Goal: Find specific page/section: Find specific page/section

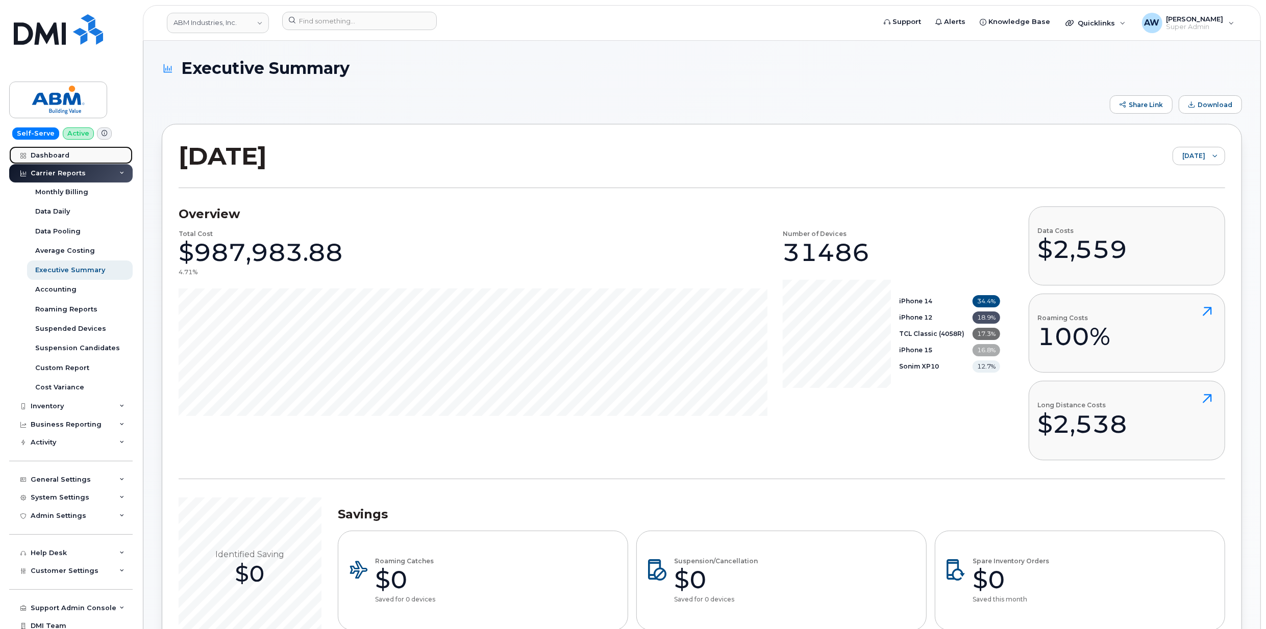
click at [48, 151] on div "Dashboard" at bounding box center [50, 155] width 39 height 8
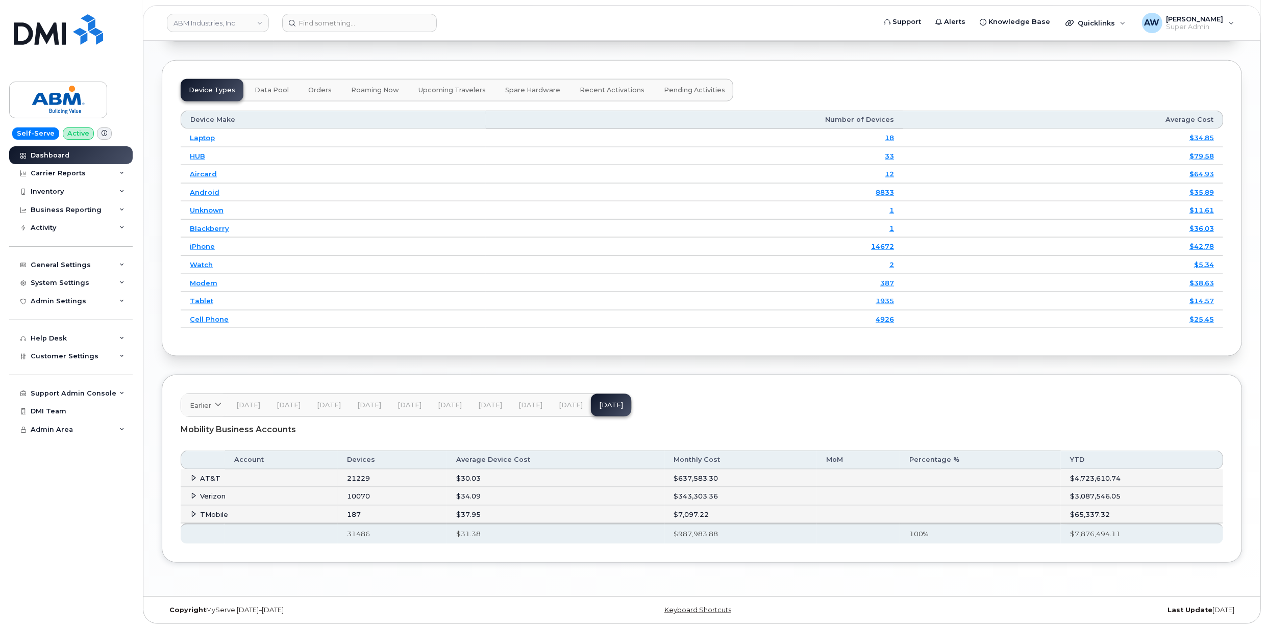
scroll to position [1268, 0]
click at [234, 474] on td "AT&T" at bounding box center [259, 479] width 157 height 18
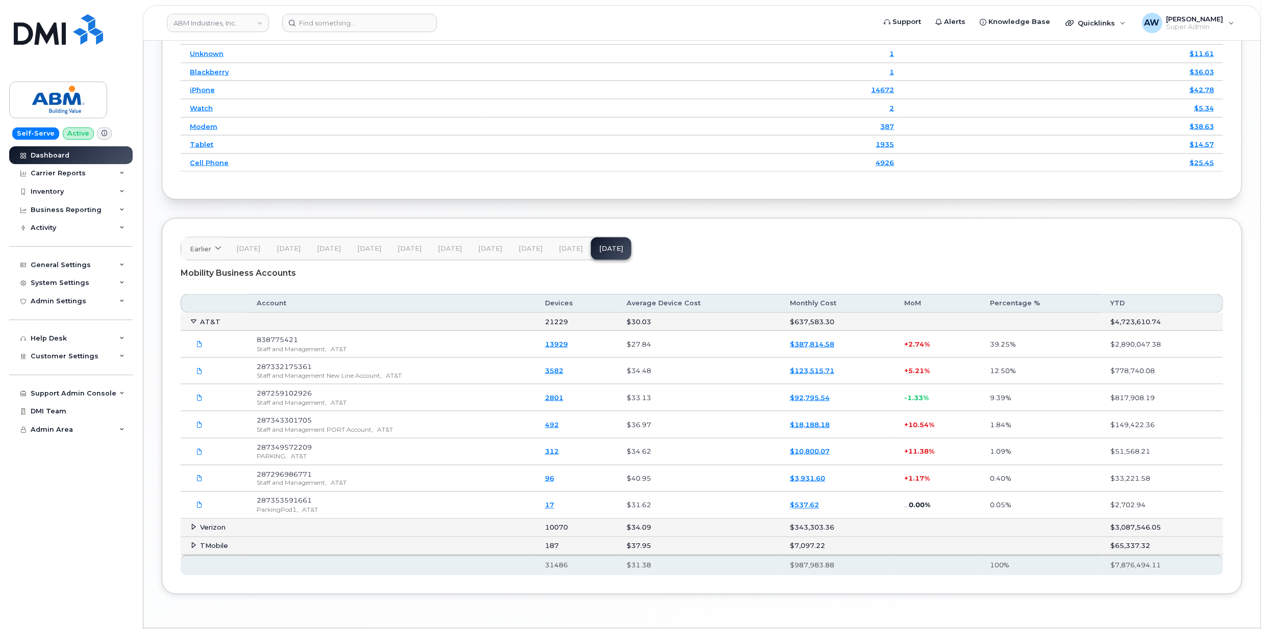
scroll to position [1449, 0]
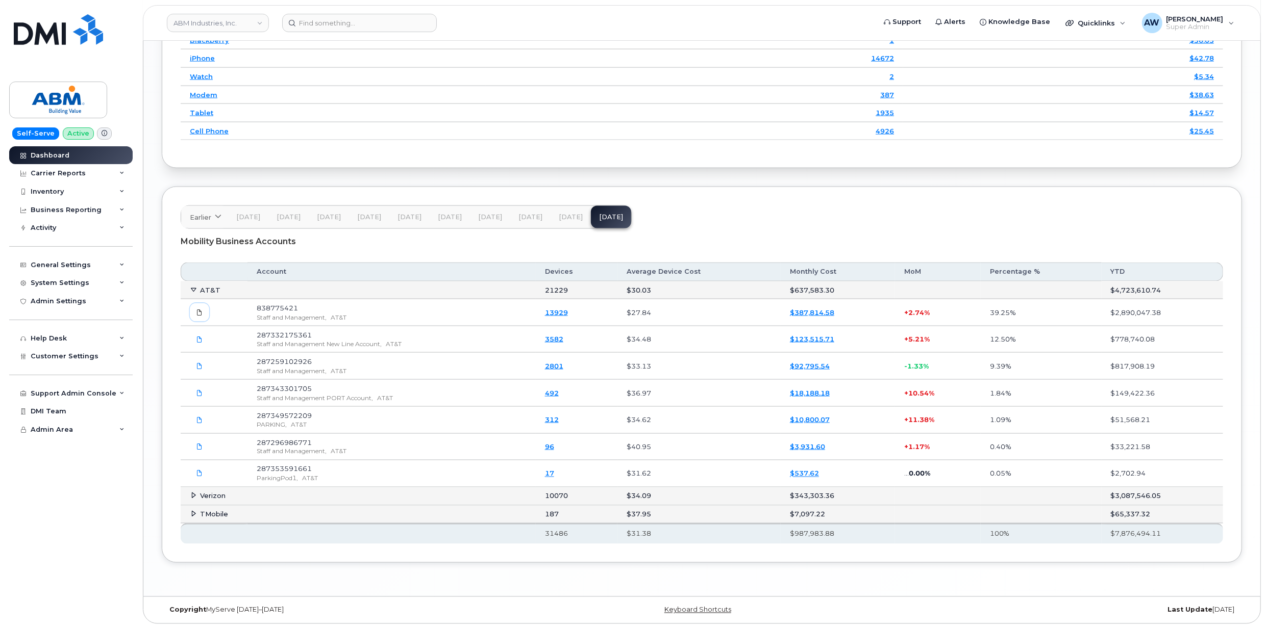
click at [203, 314] on link at bounding box center [199, 312] width 19 height 18
click at [201, 450] on icon at bounding box center [199, 447] width 6 height 6
